Goal: Information Seeking & Learning: Learn about a topic

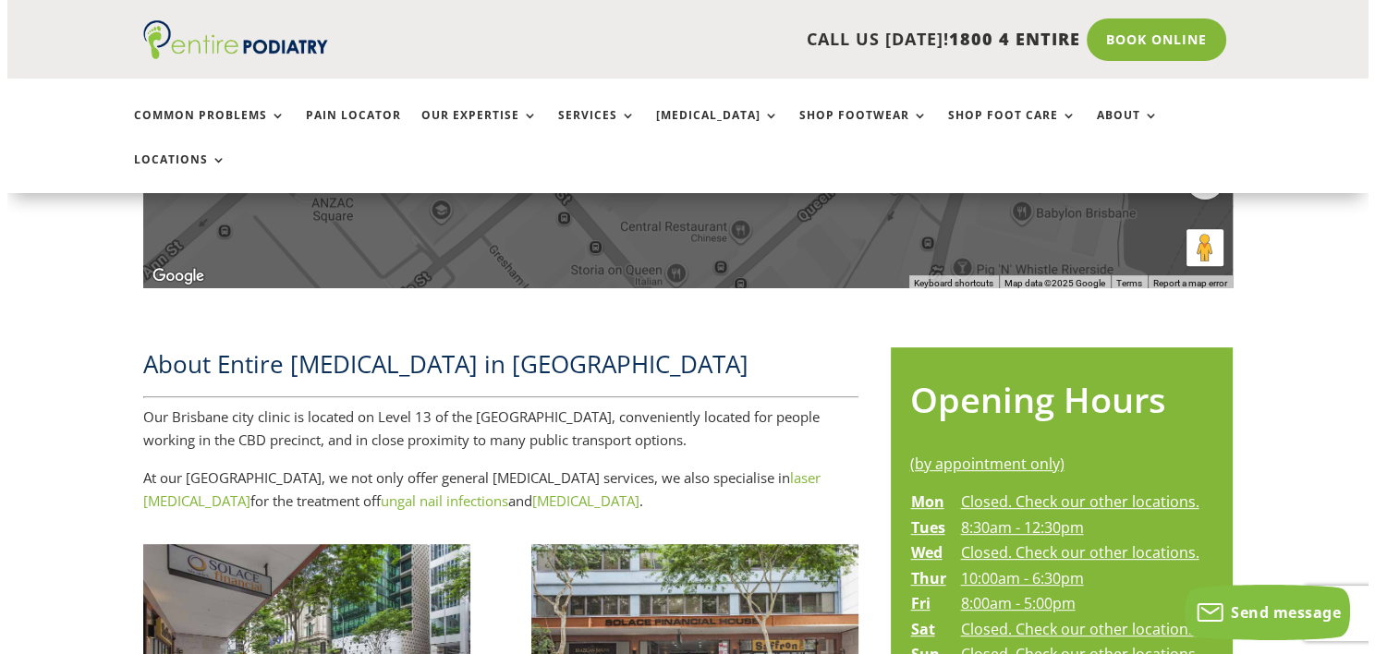
scroll to position [726, 0]
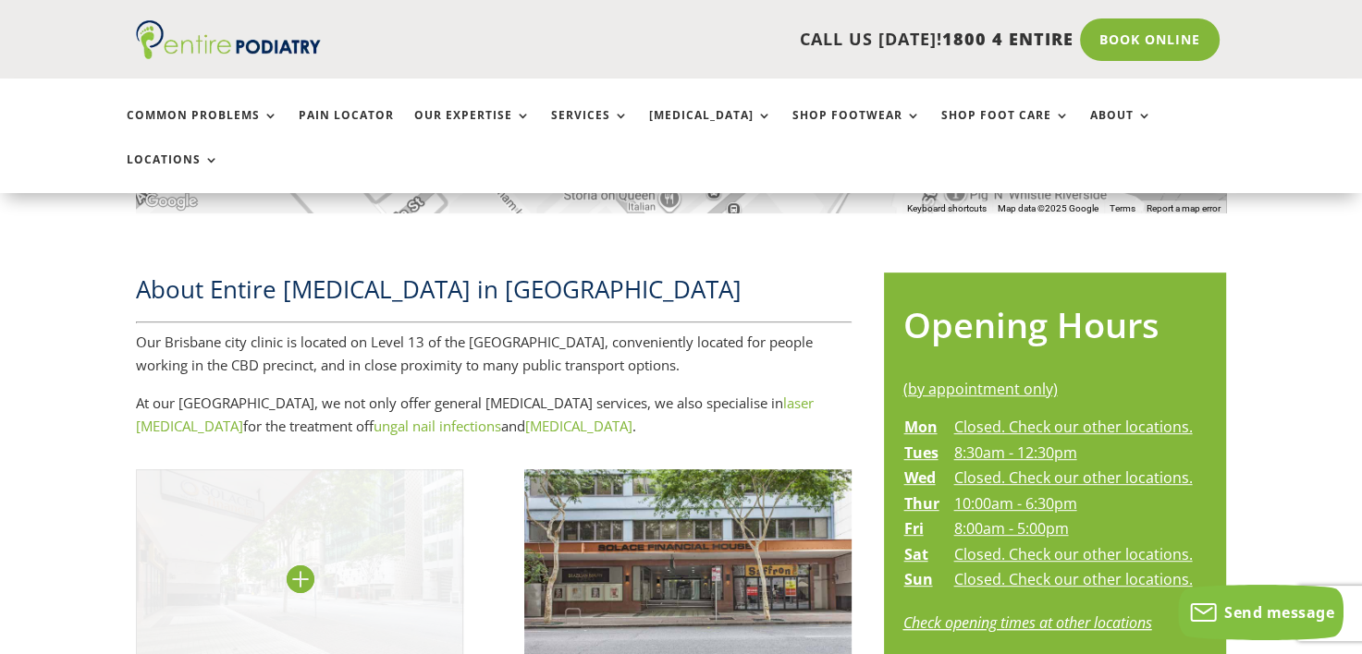
click at [348, 499] on img at bounding box center [299, 579] width 327 height 218
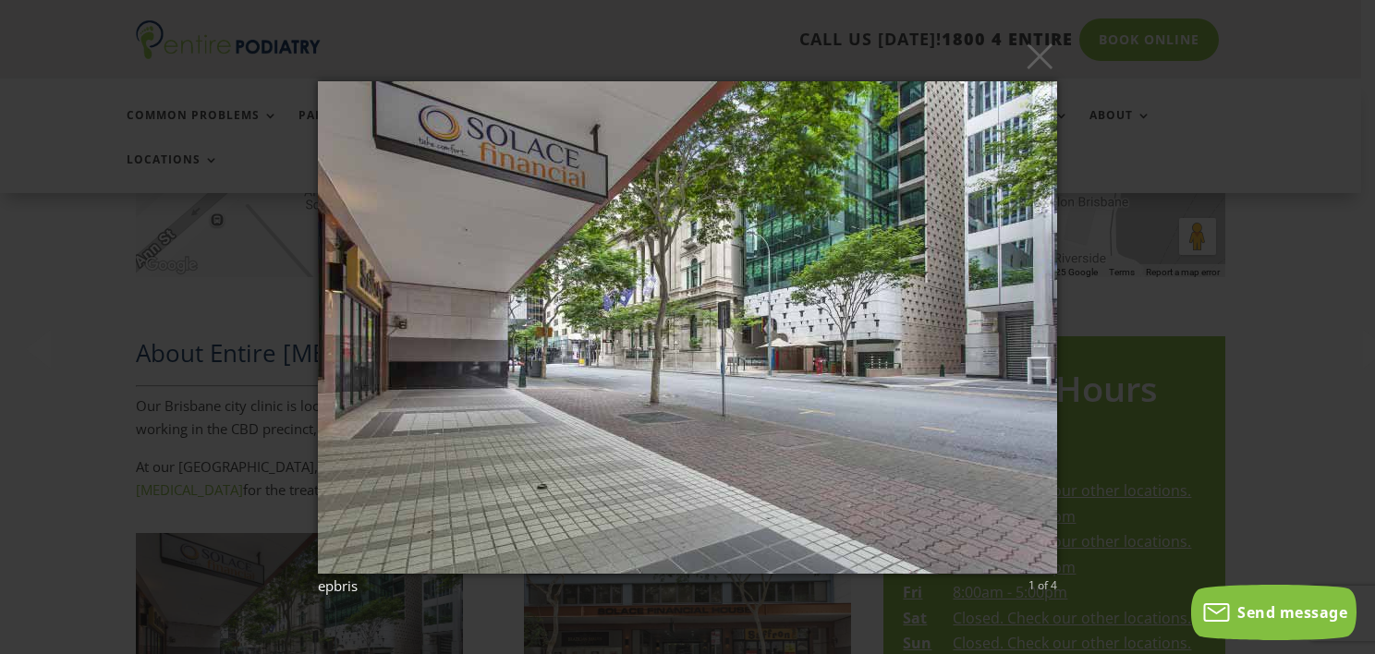
scroll to position [650, 0]
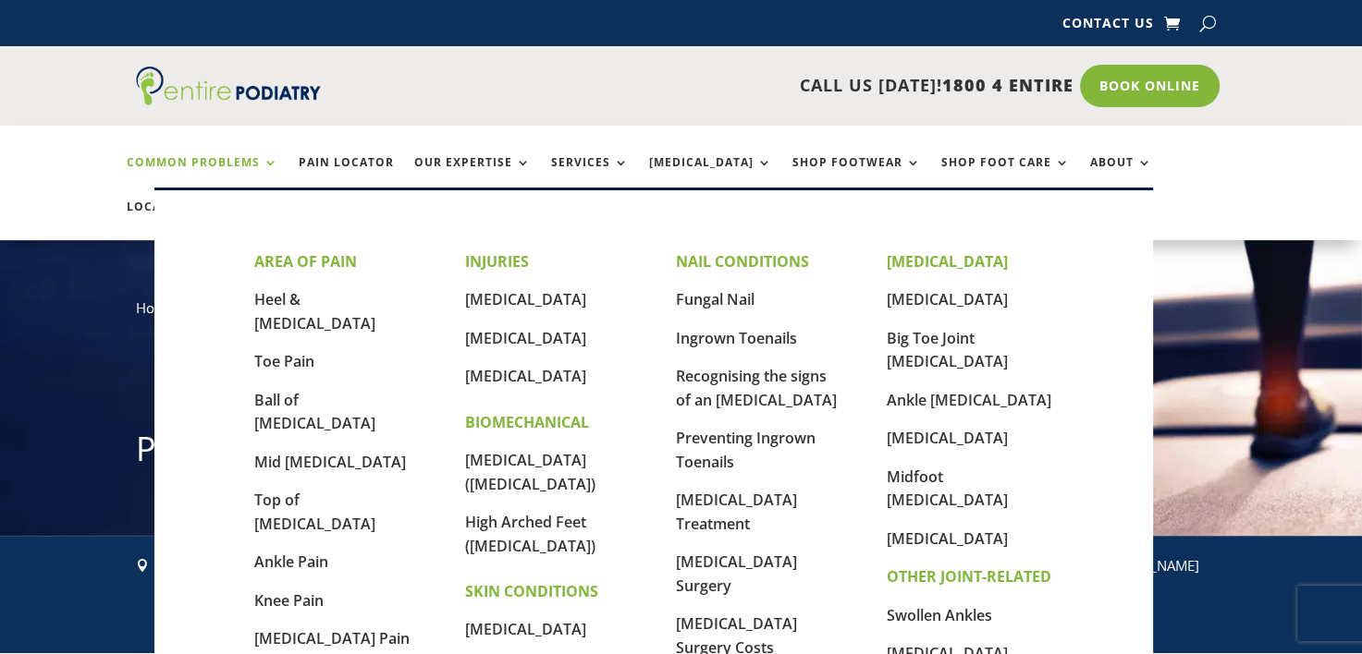
click at [221, 156] on link "Common Problems" at bounding box center [203, 176] width 152 height 40
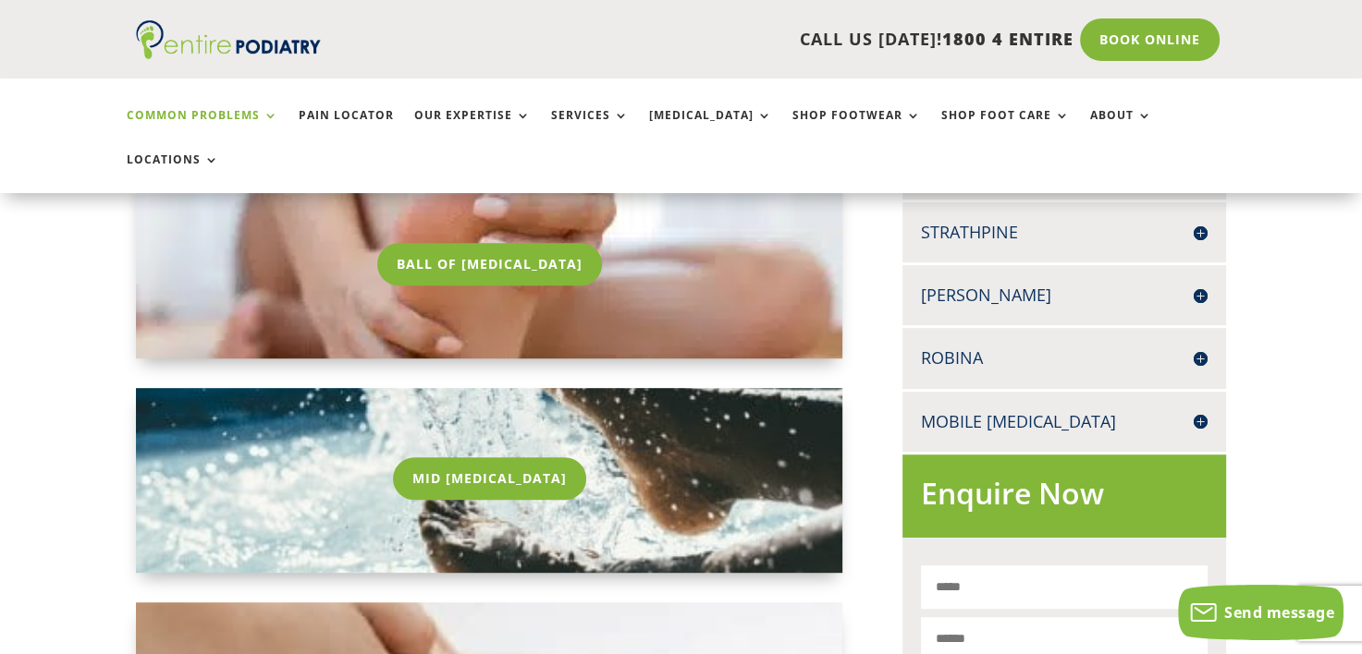
scroll to position [799, 0]
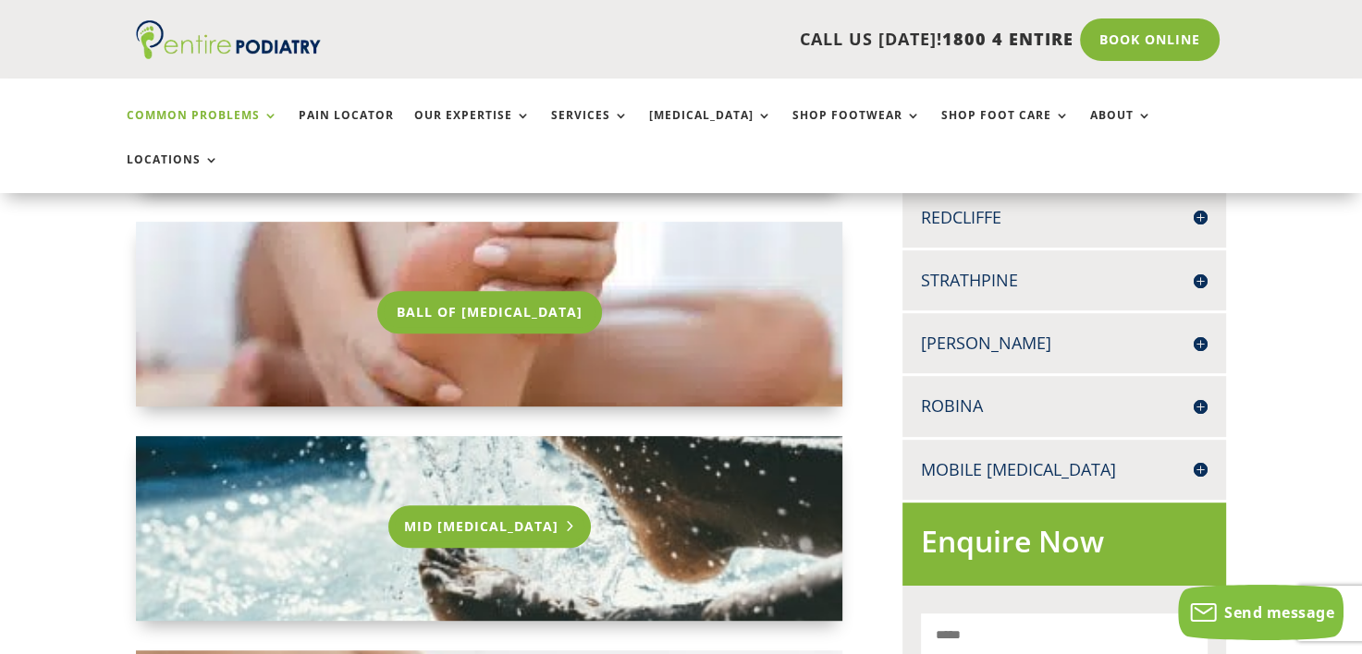
click at [464, 506] on link "Mid [MEDICAL_DATA]" at bounding box center [489, 527] width 202 height 43
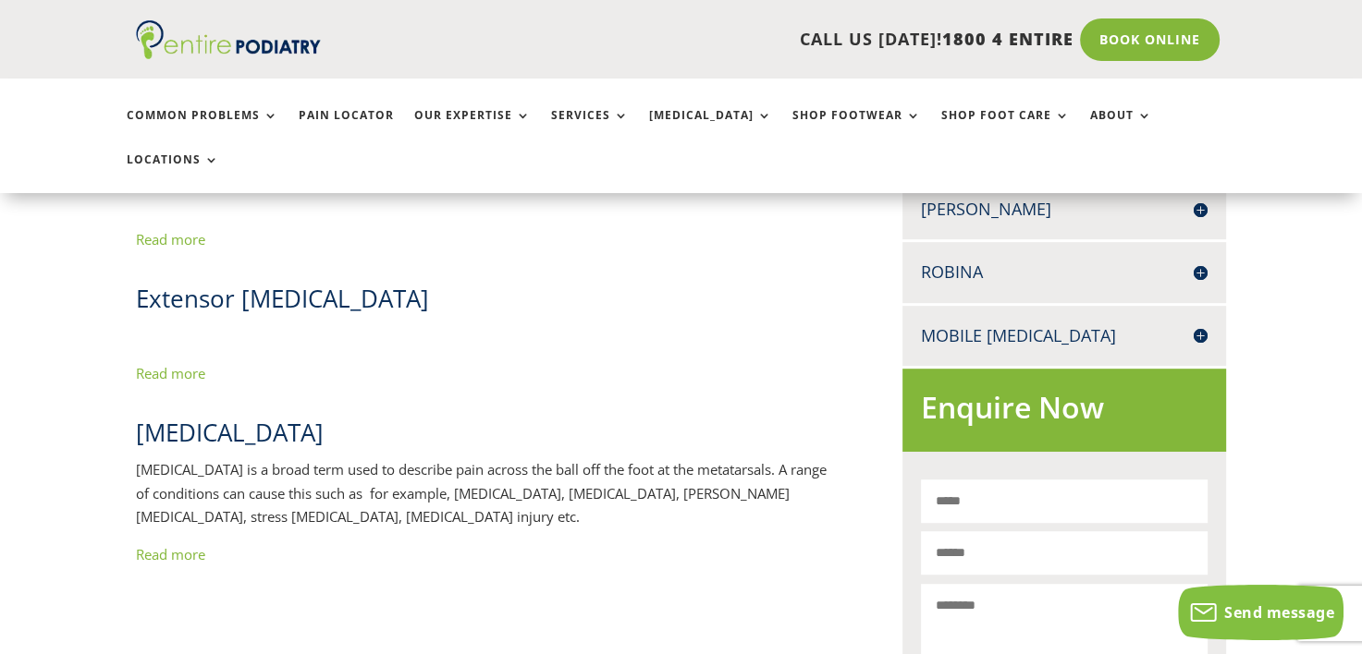
scroll to position [943, 0]
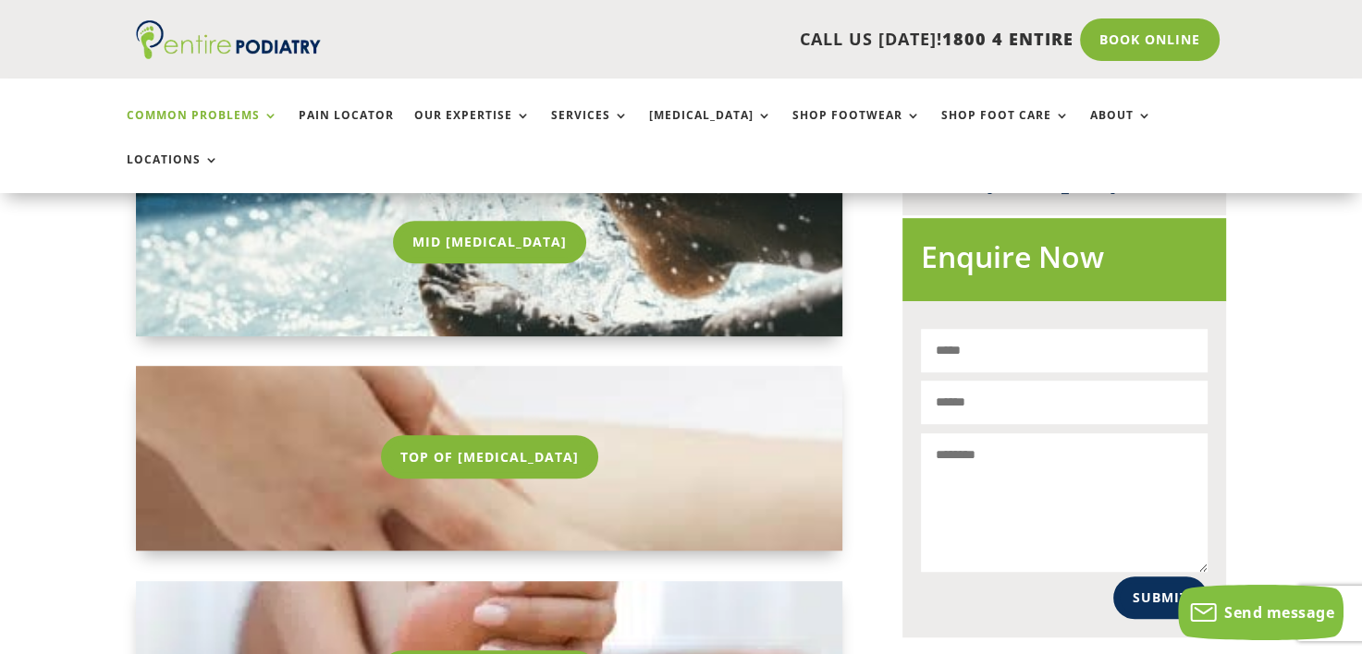
scroll to position [1302, 0]
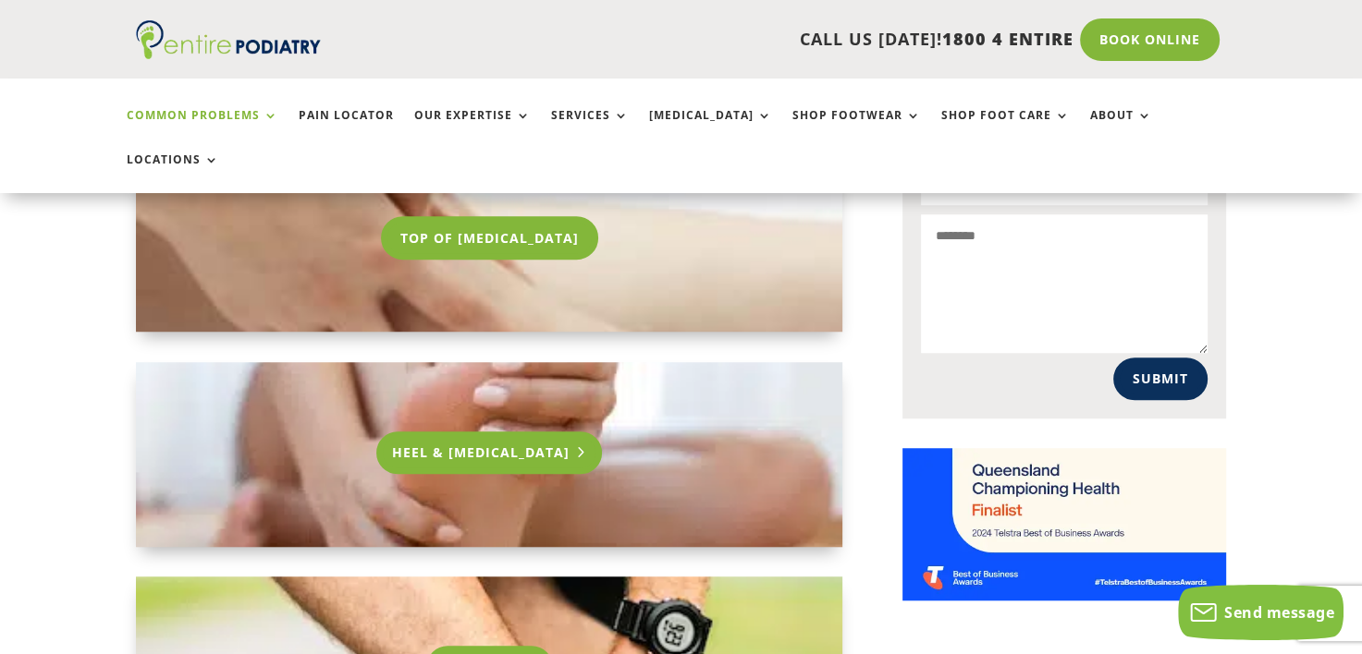
click at [482, 432] on link "Heel & [MEDICAL_DATA]" at bounding box center [489, 453] width 226 height 43
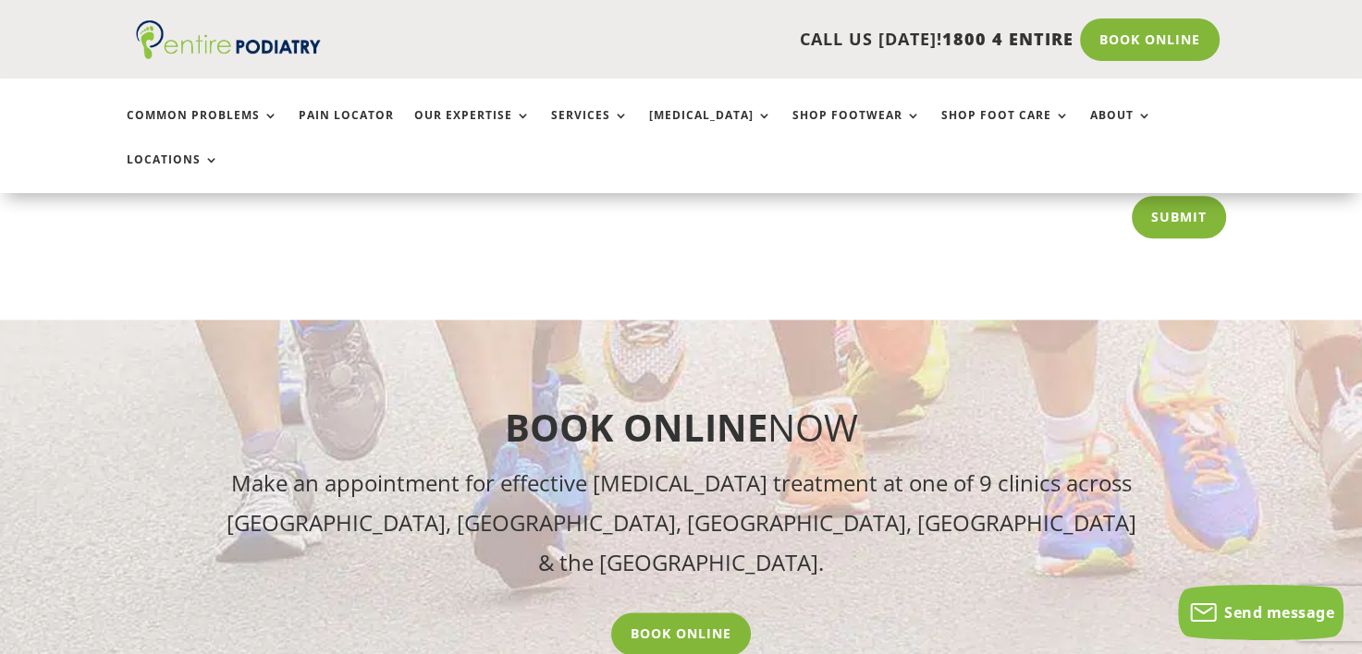
scroll to position [2157, 0]
